Goal: Transaction & Acquisition: Purchase product/service

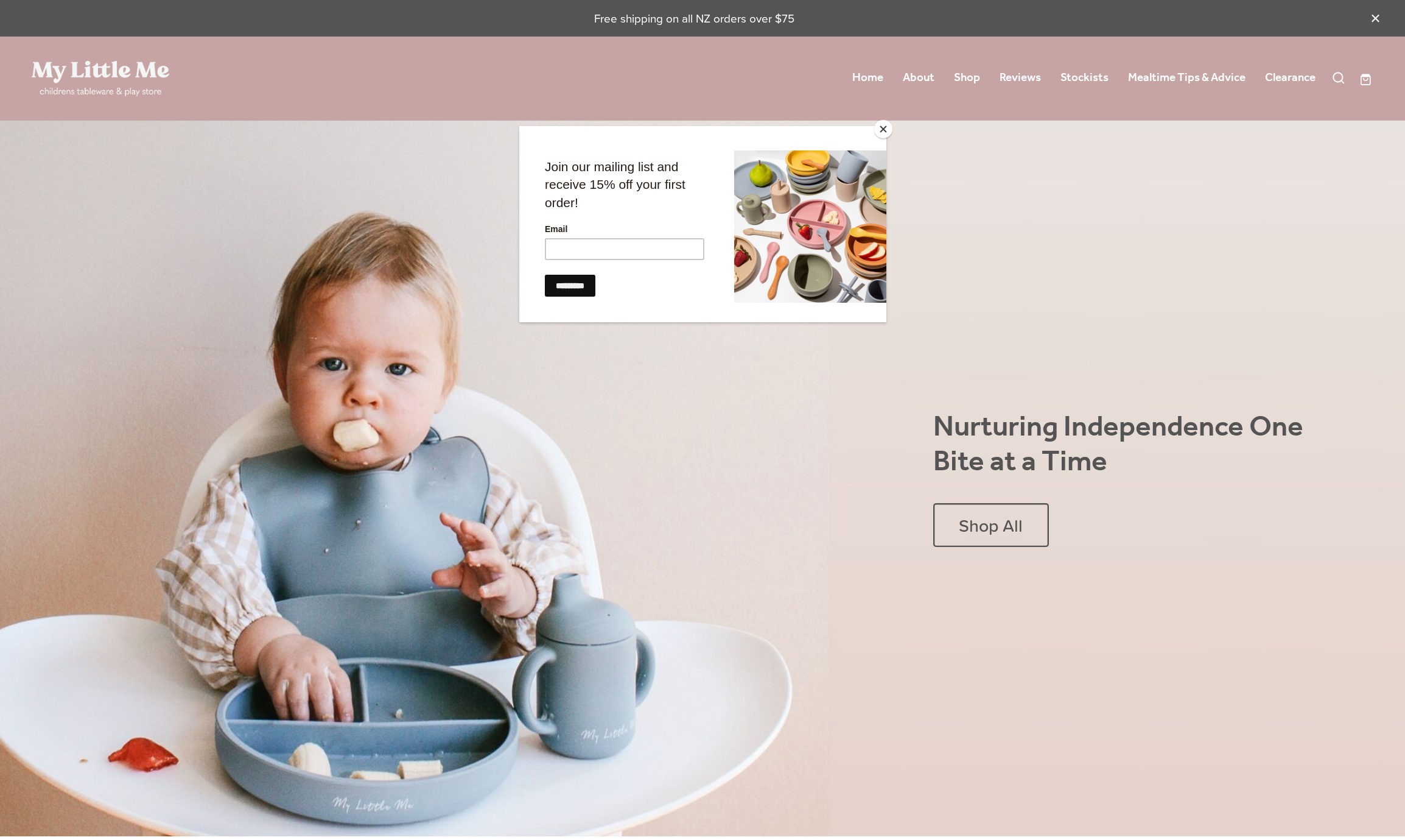
click at [971, 70] on div at bounding box center [702, 420] width 1405 height 840
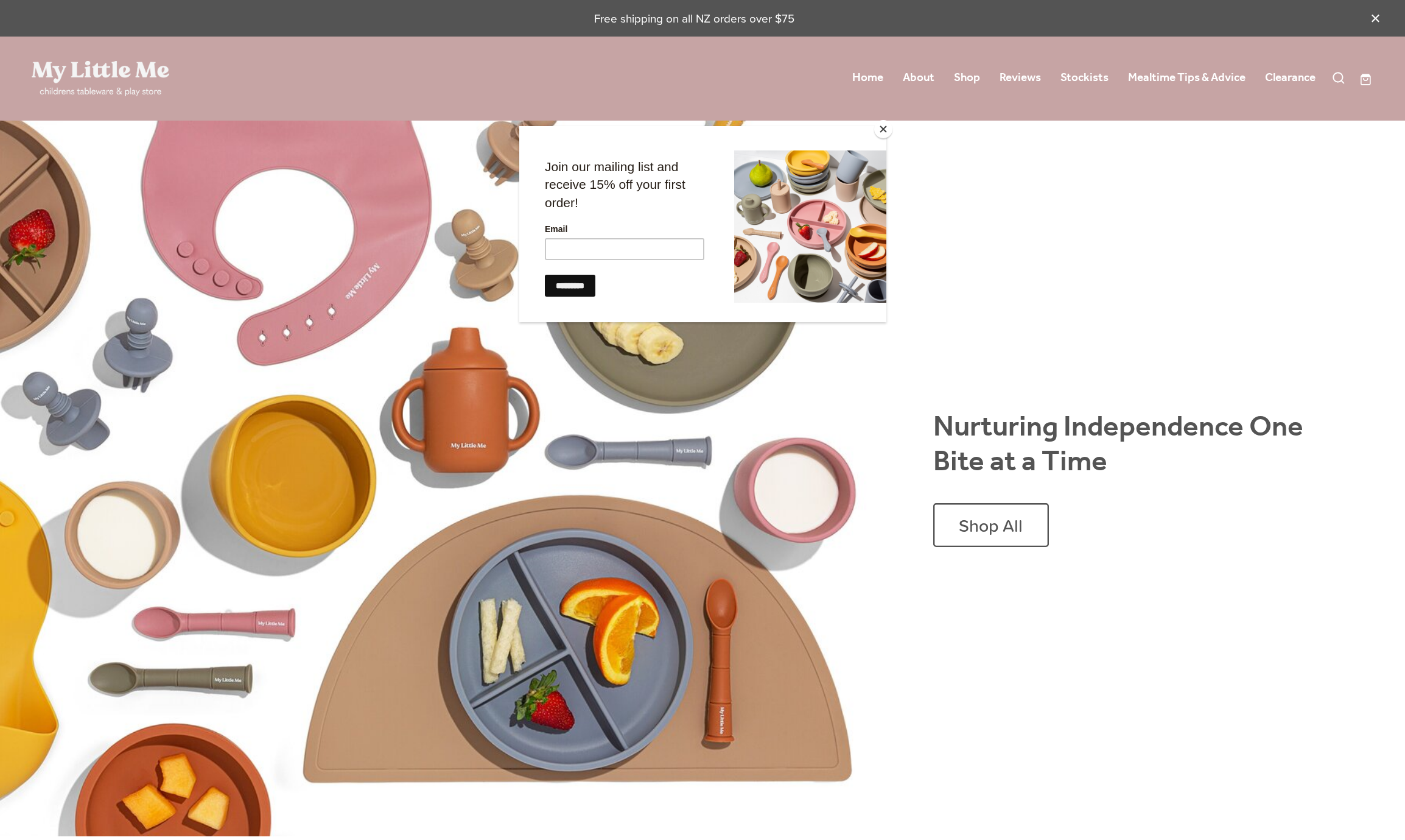
click at [884, 130] on button "Close" at bounding box center [883, 129] width 18 height 18
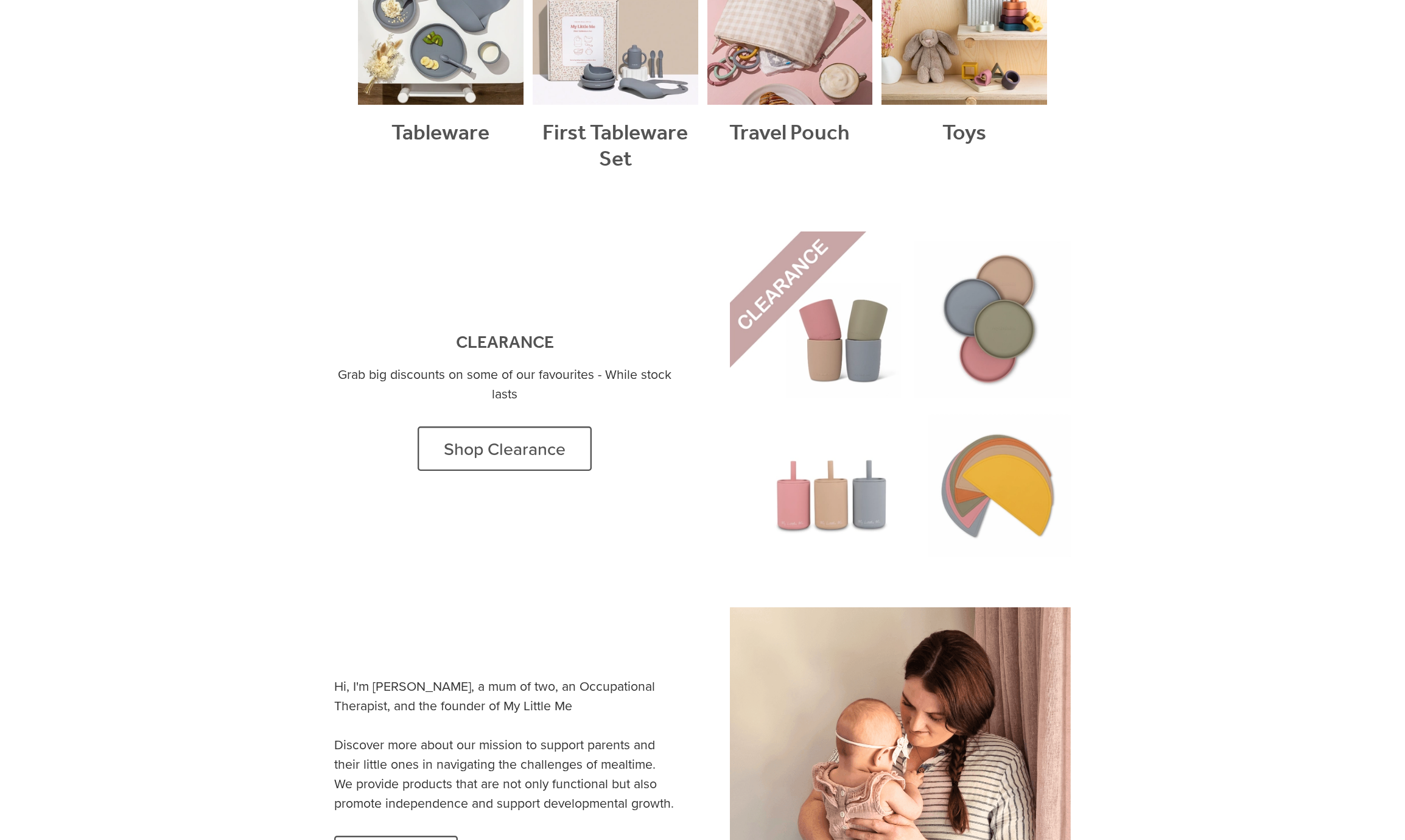
scroll to position [1345, 0]
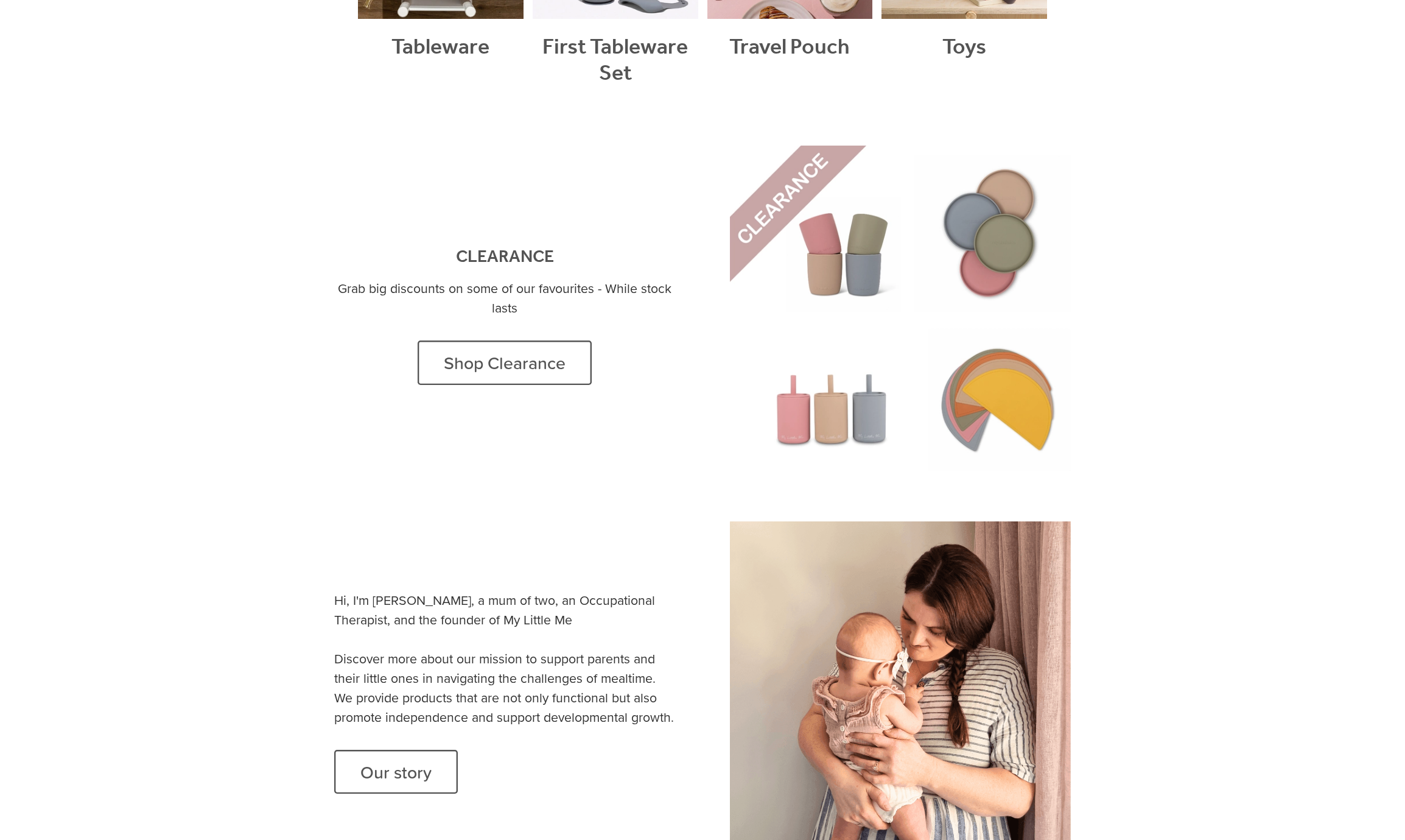
click at [910, 238] on link at bounding box center [901, 316] width 341 height 341
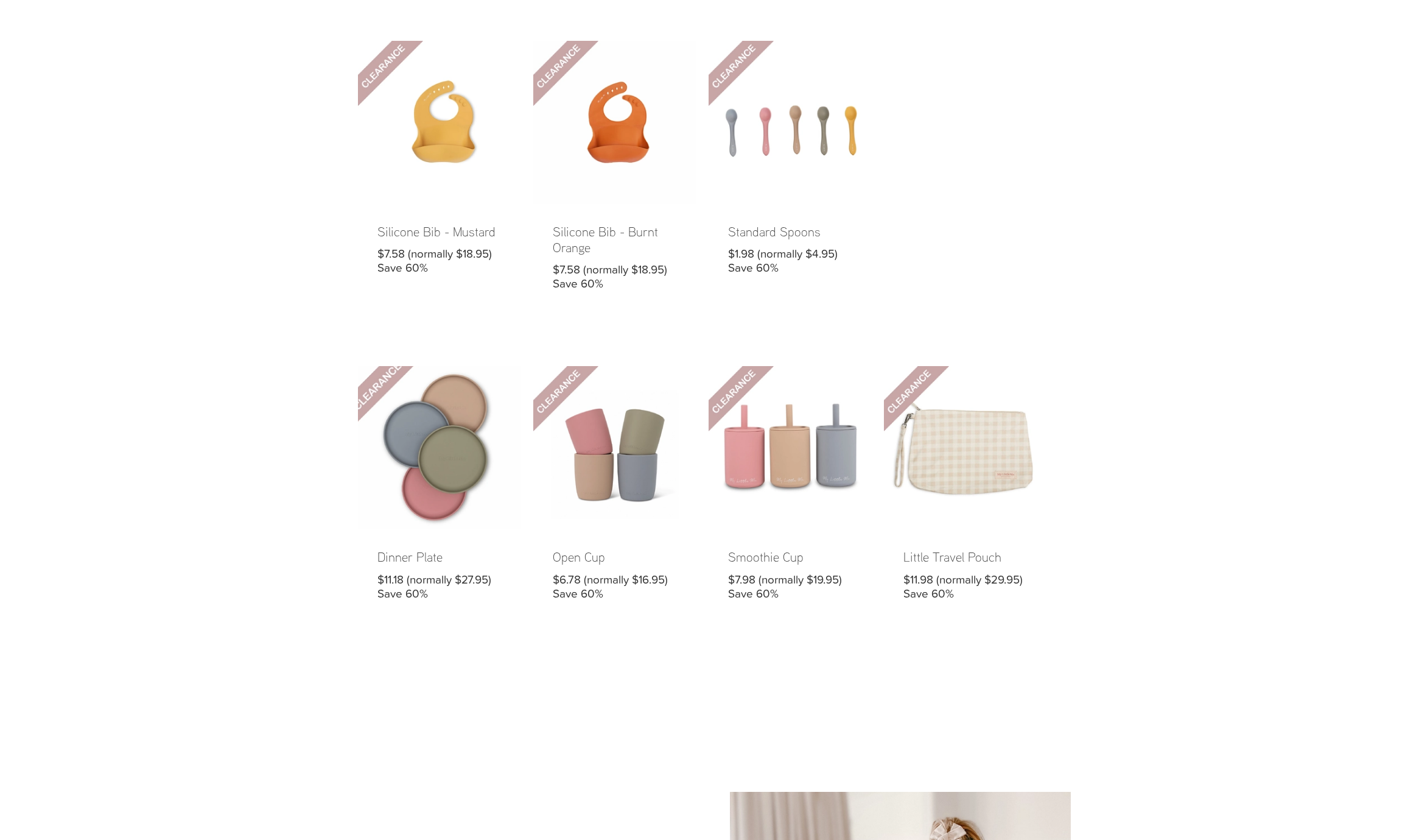
scroll to position [270, 0]
click at [430, 475] on link at bounding box center [439, 492] width 163 height 254
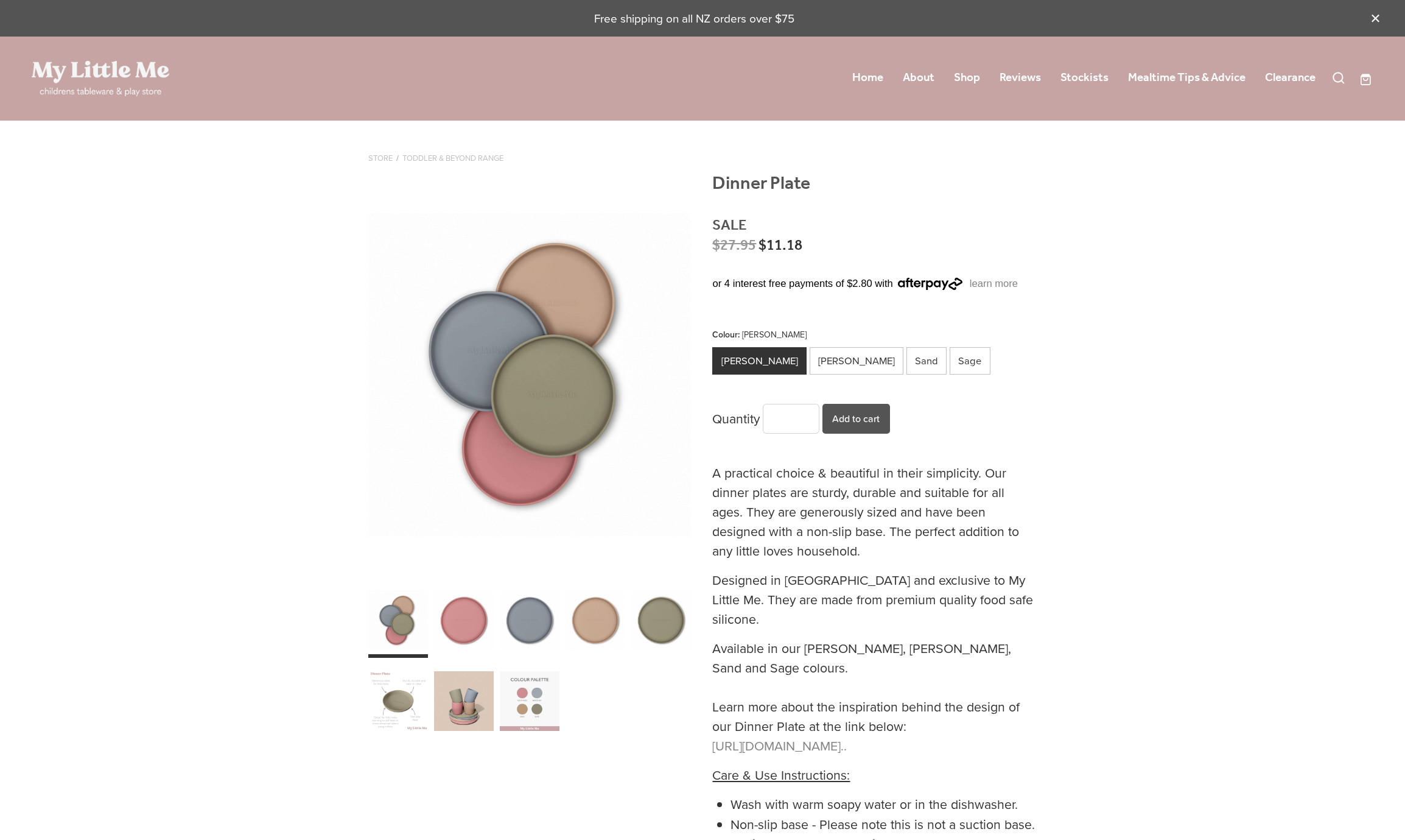
click at [406, 696] on div "carousel" at bounding box center [398, 700] width 60 height 75
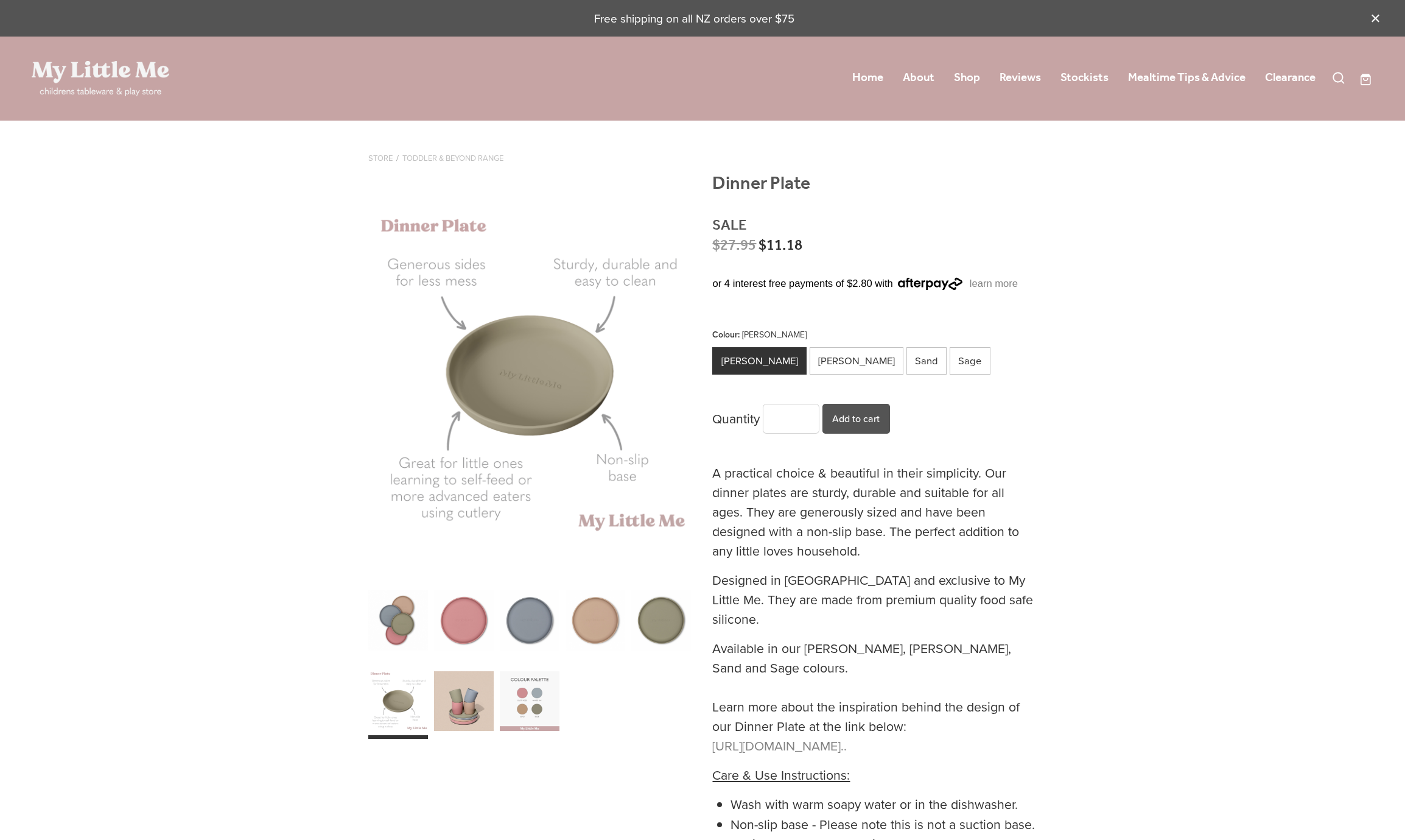
scroll to position [2, 0]
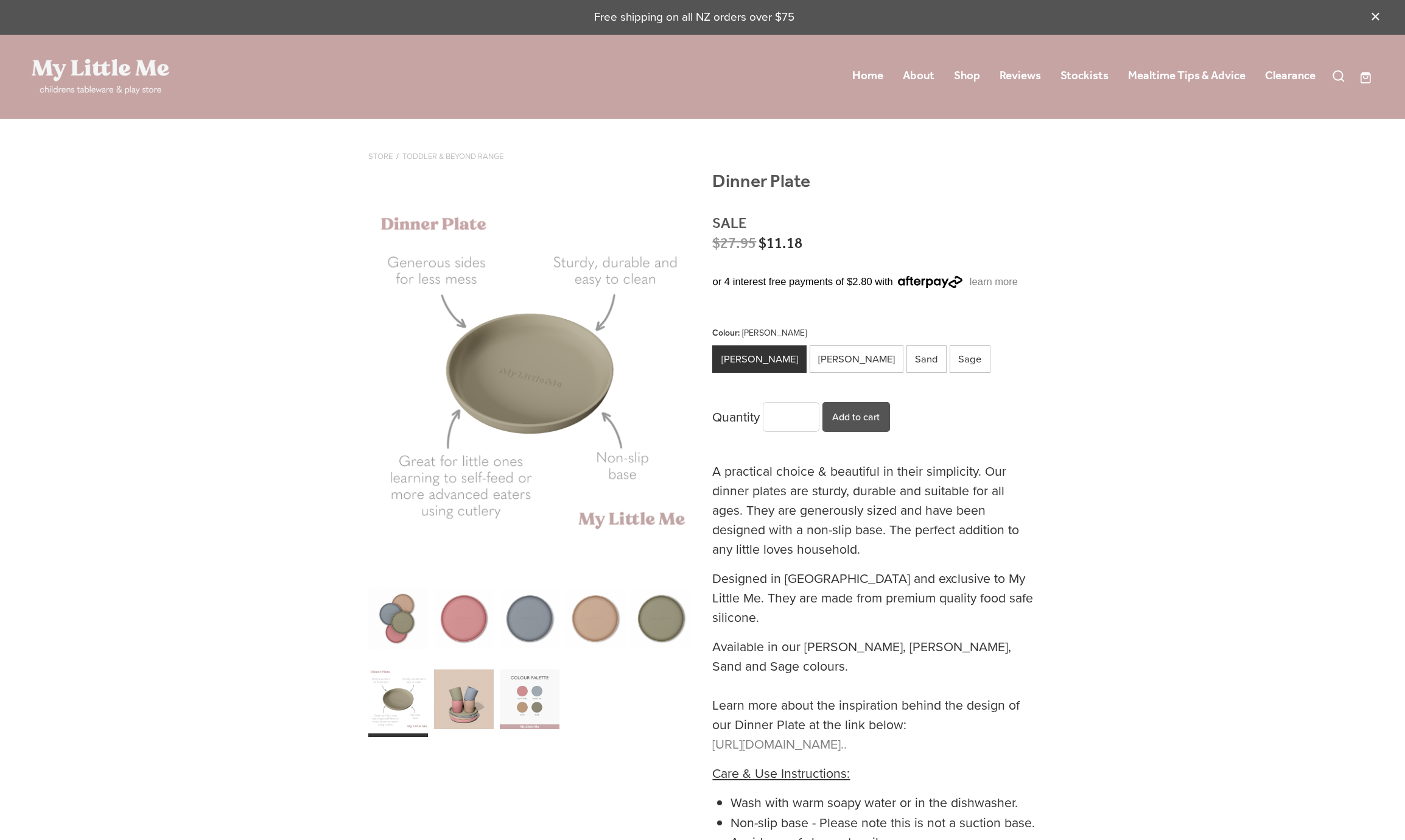
click at [667, 618] on div "carousel" at bounding box center [661, 618] width 60 height 75
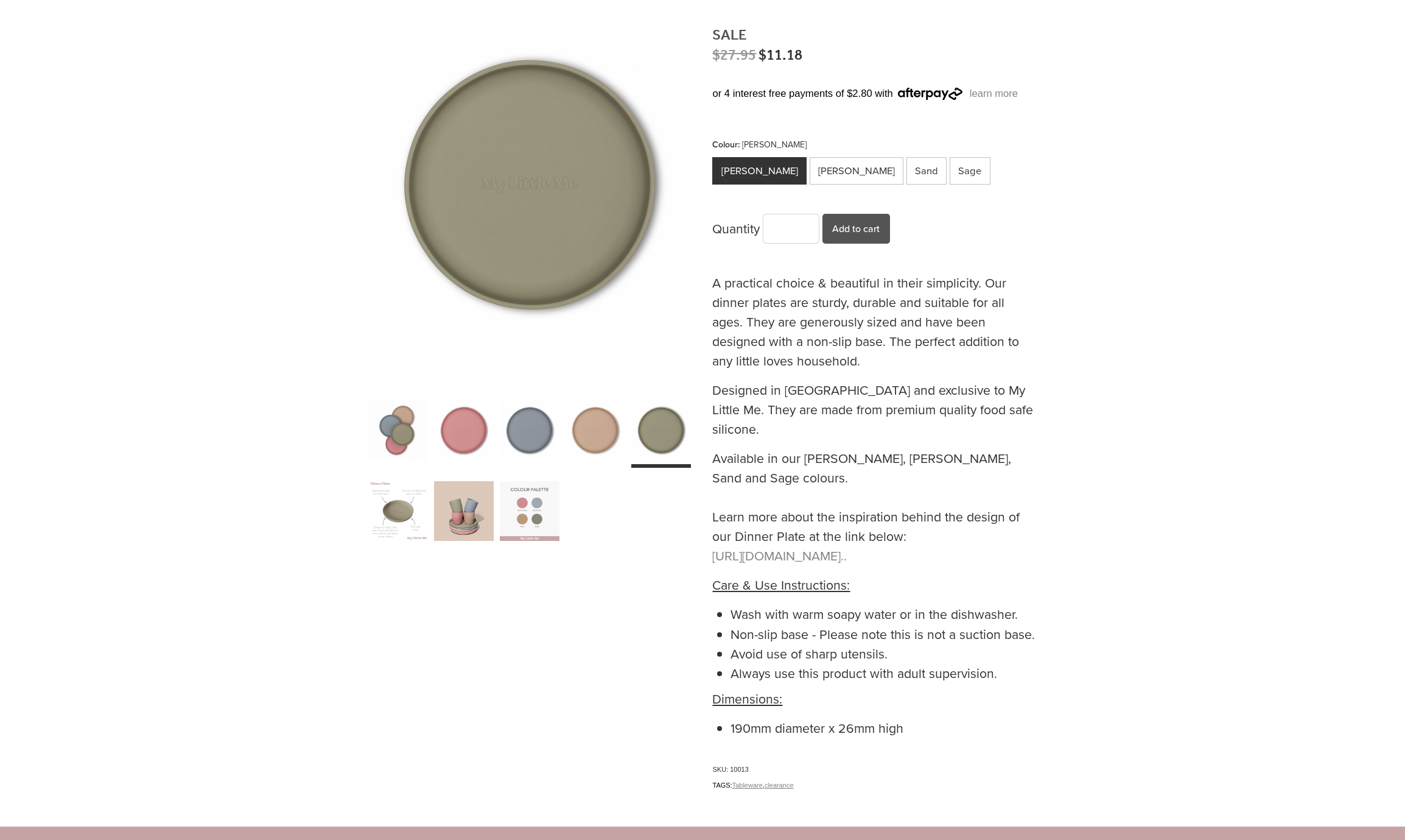
scroll to position [0, 0]
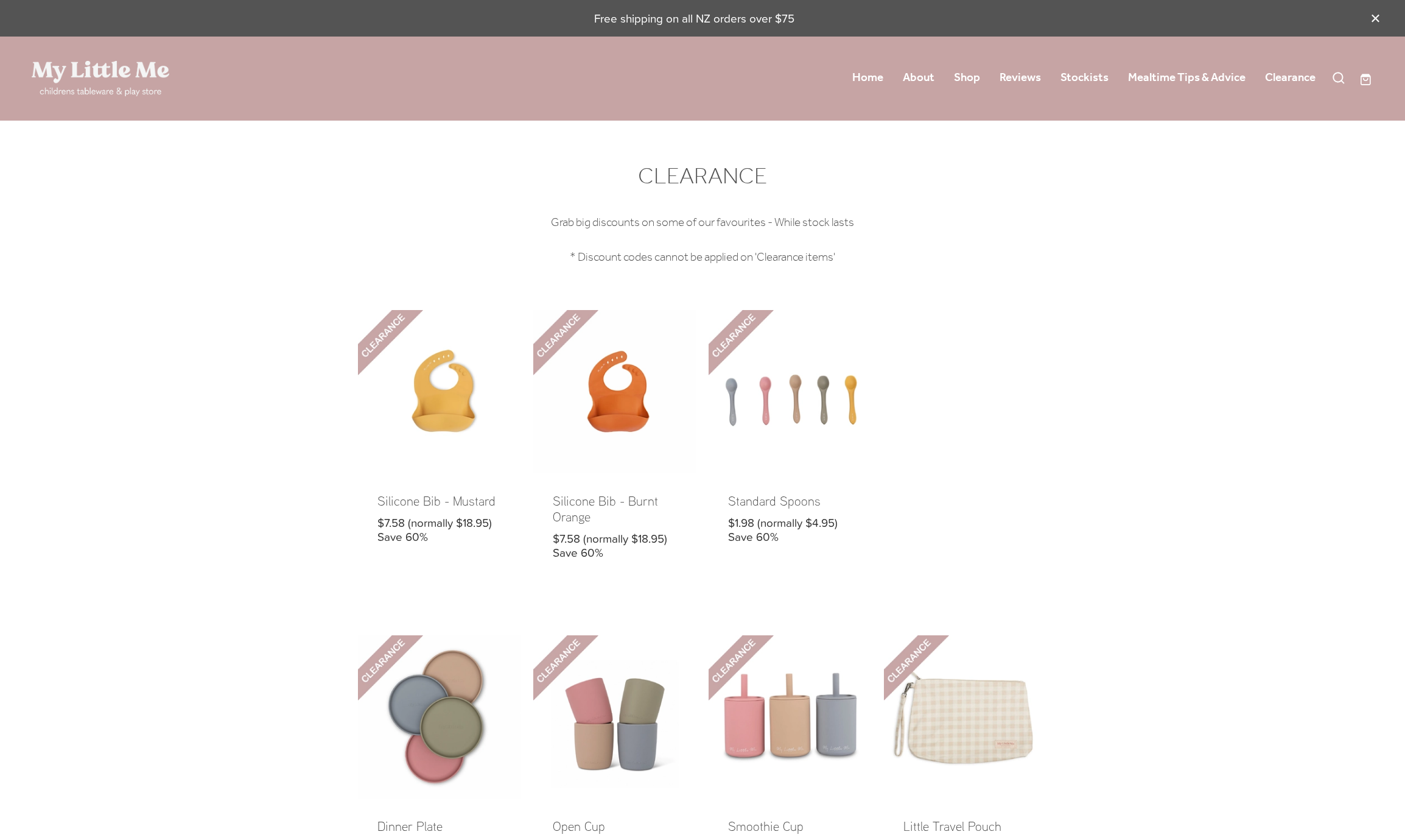
scroll to position [270, 0]
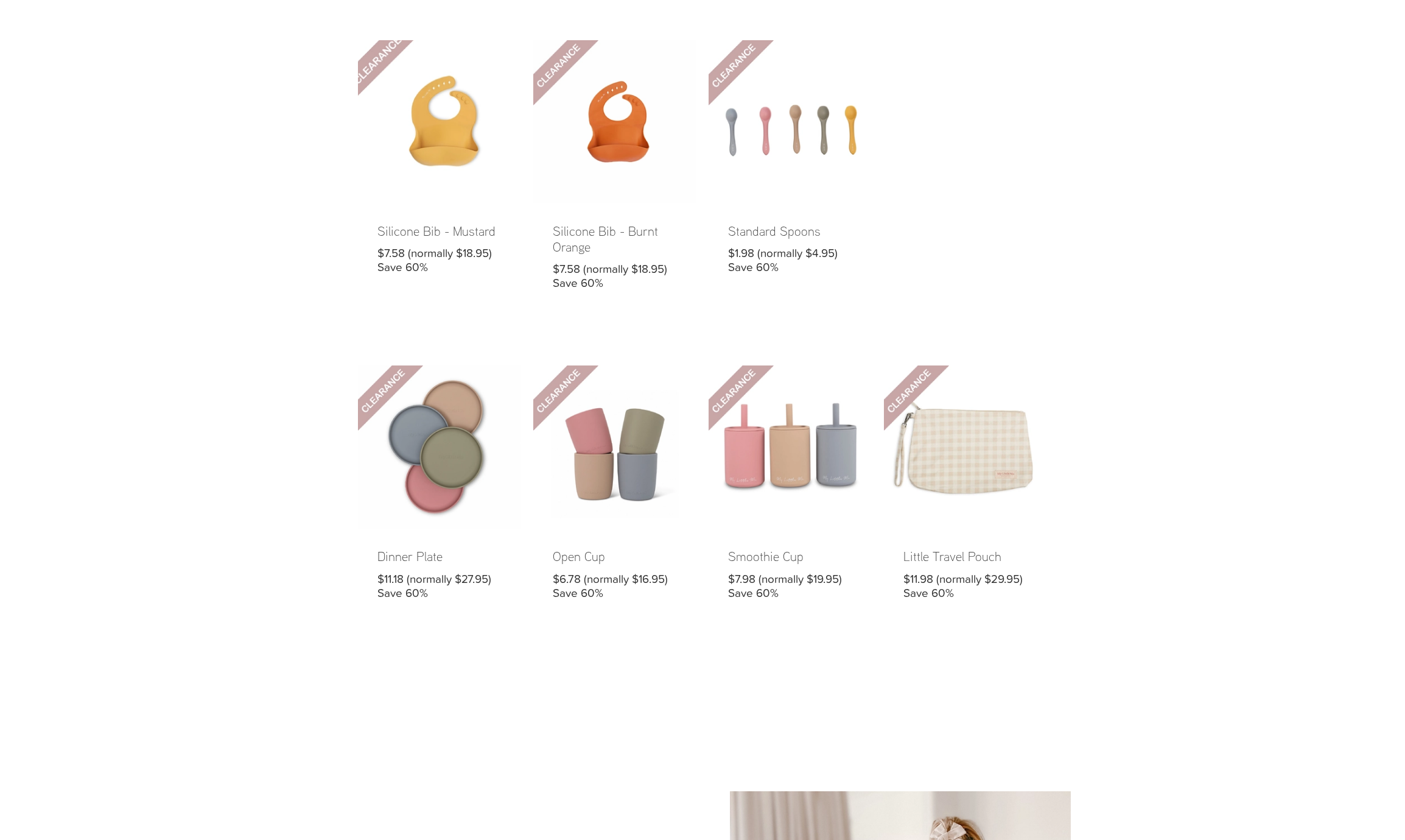
click at [422, 229] on link at bounding box center [439, 175] width 163 height 269
